Goal: Task Accomplishment & Management: Use online tool/utility

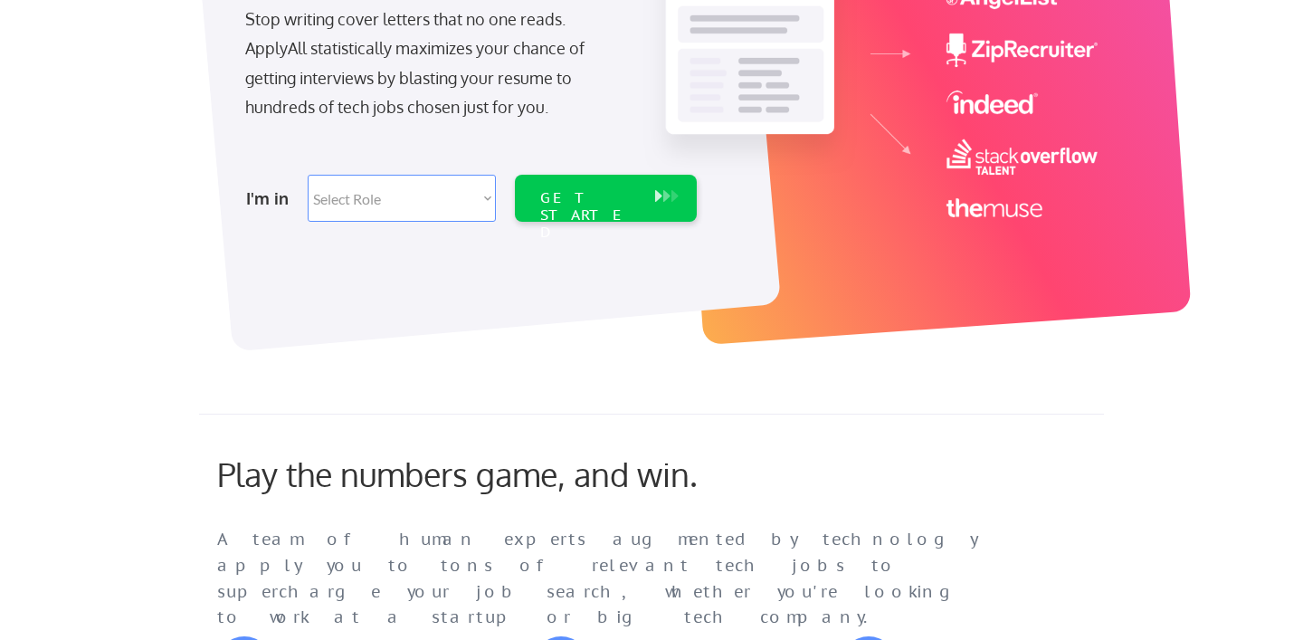
scroll to position [347, 0]
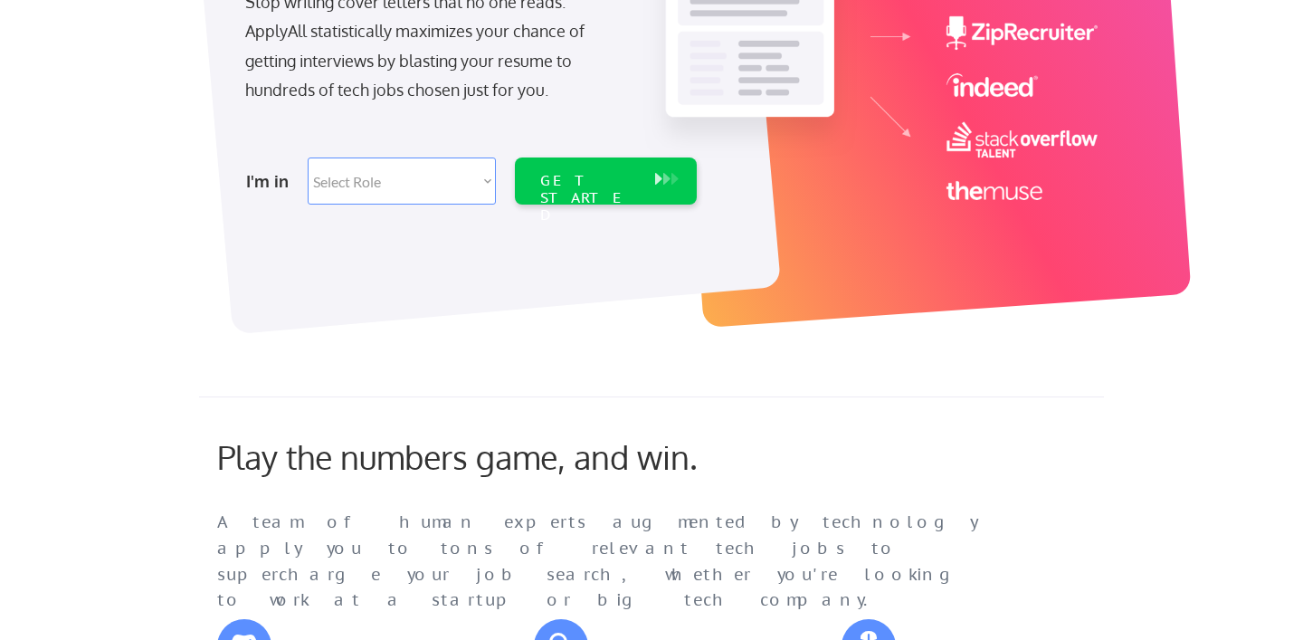
click at [396, 191] on select "Select Role Software Engineering Product Management Customer Success Sales UI/U…" at bounding box center [402, 180] width 188 height 47
select select ""sales""
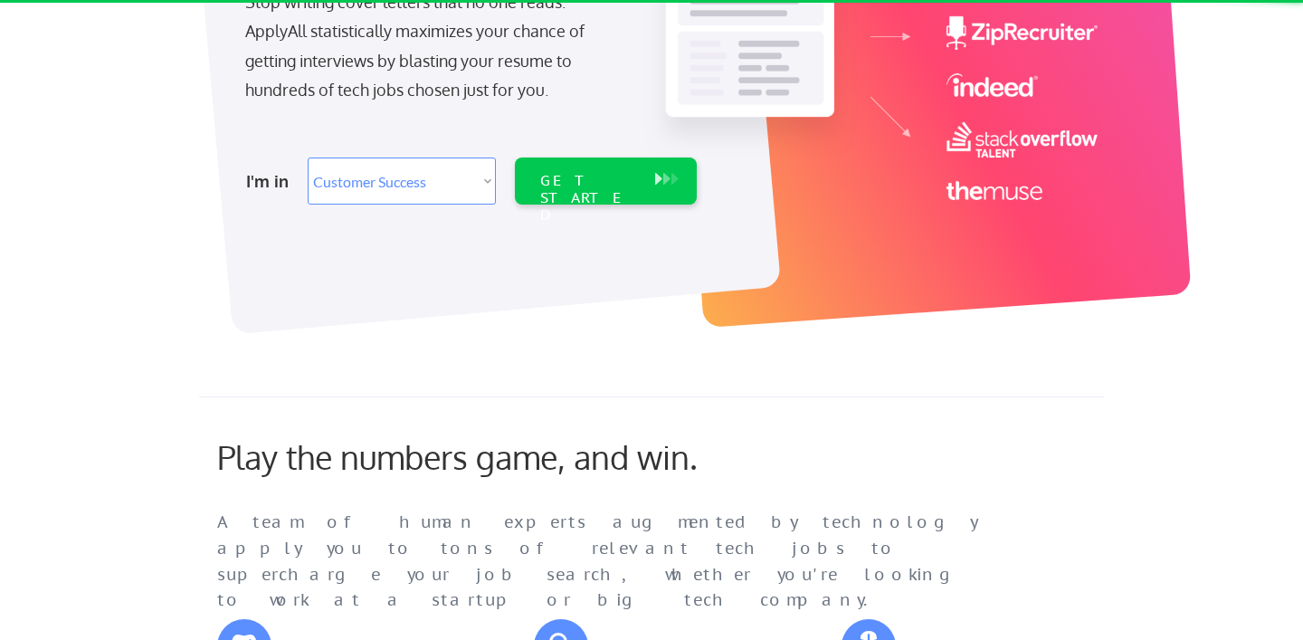
click at [519, 308] on div at bounding box center [484, 49] width 594 height 571
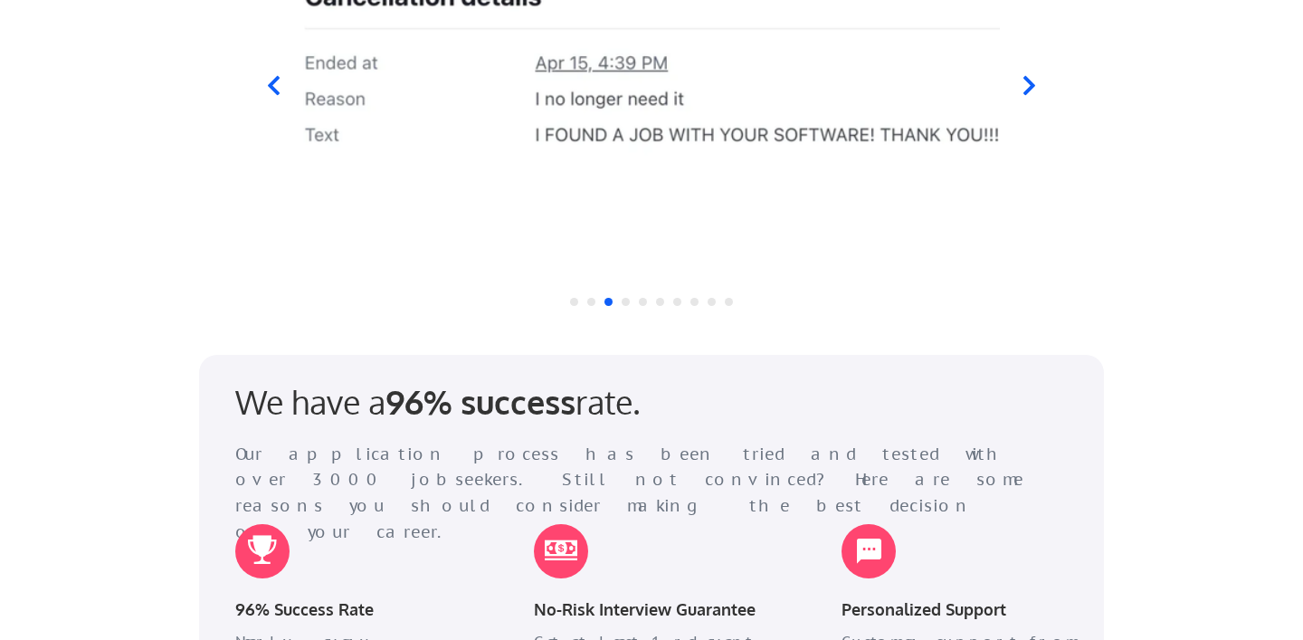
scroll to position [1970, 0]
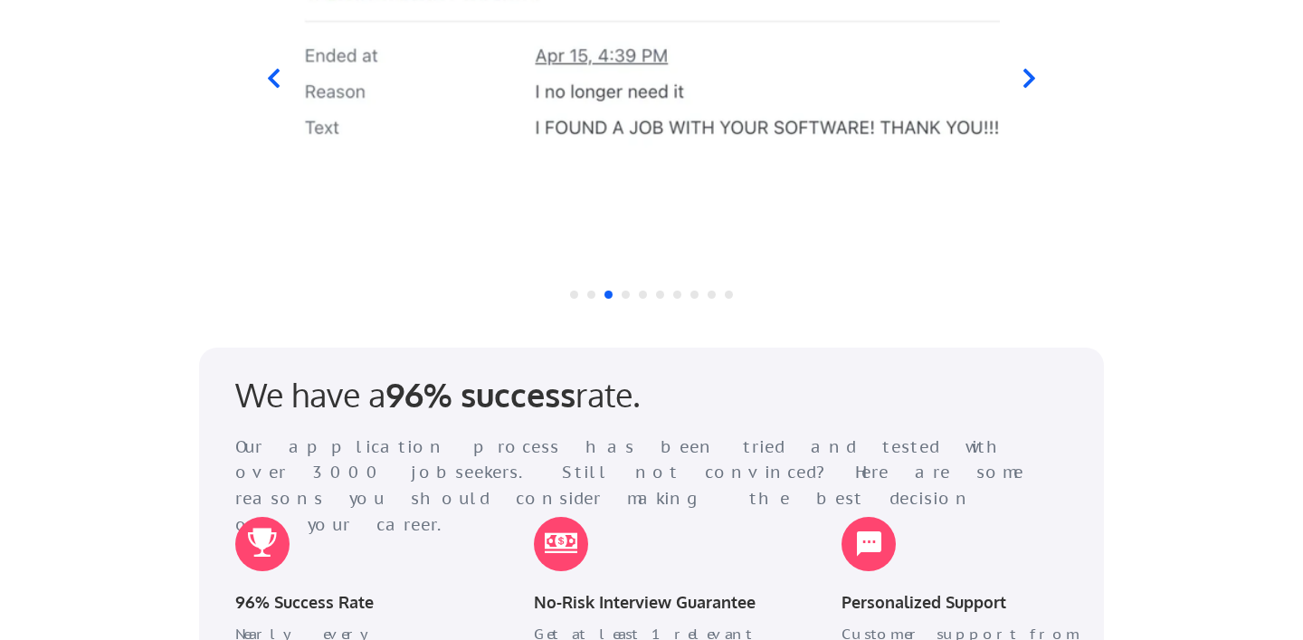
click at [1021, 74] on icon at bounding box center [1029, 79] width 23 height 23
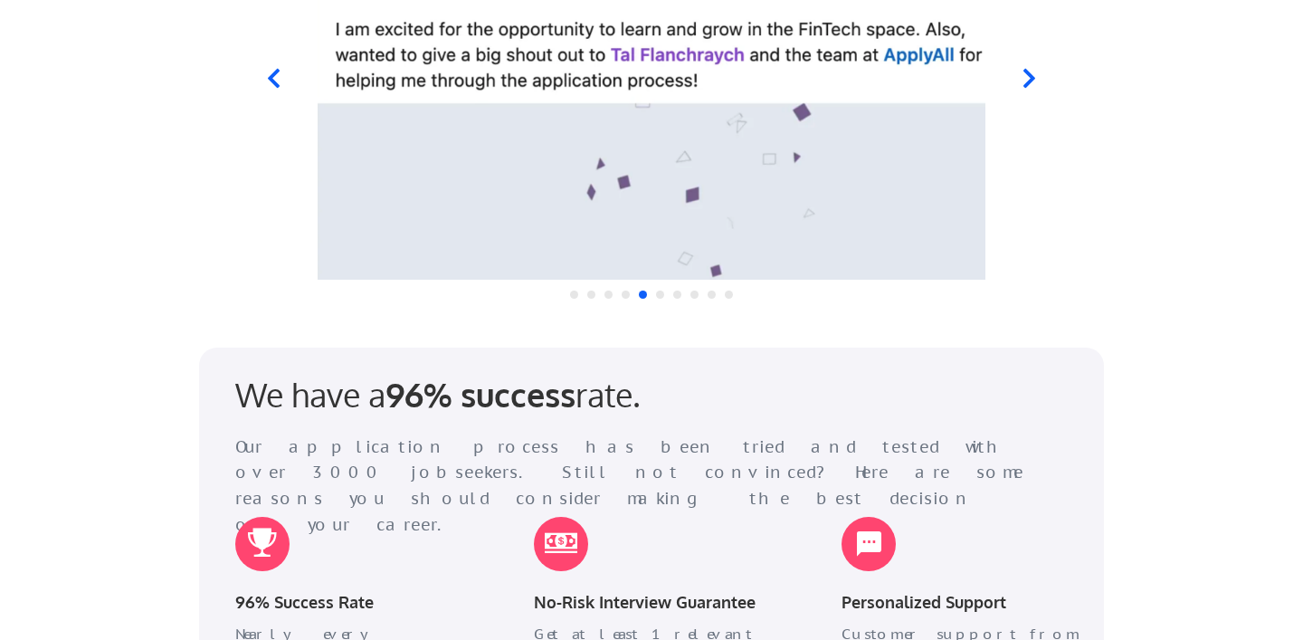
click at [1021, 74] on icon at bounding box center [1029, 79] width 23 height 23
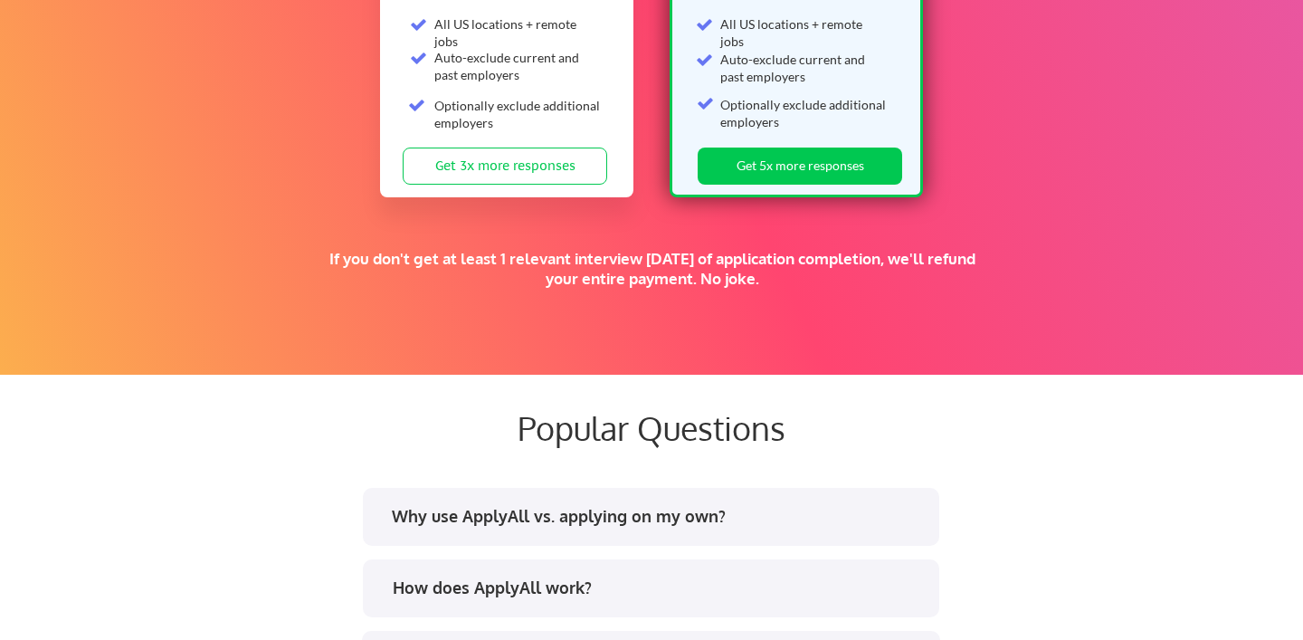
scroll to position [3082, 0]
